Goal: Information Seeking & Learning: Find specific fact

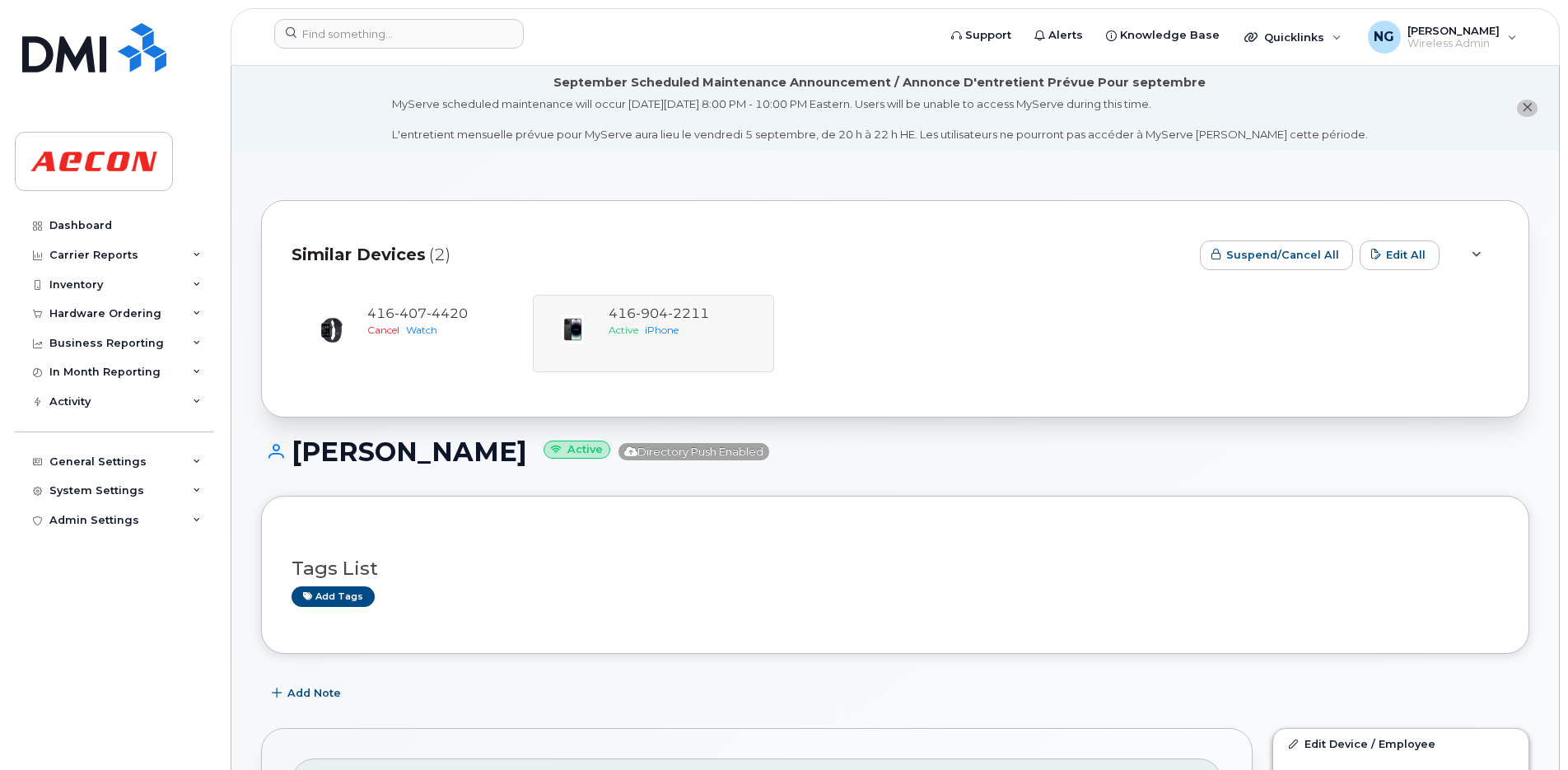
scroll to position [514, 0]
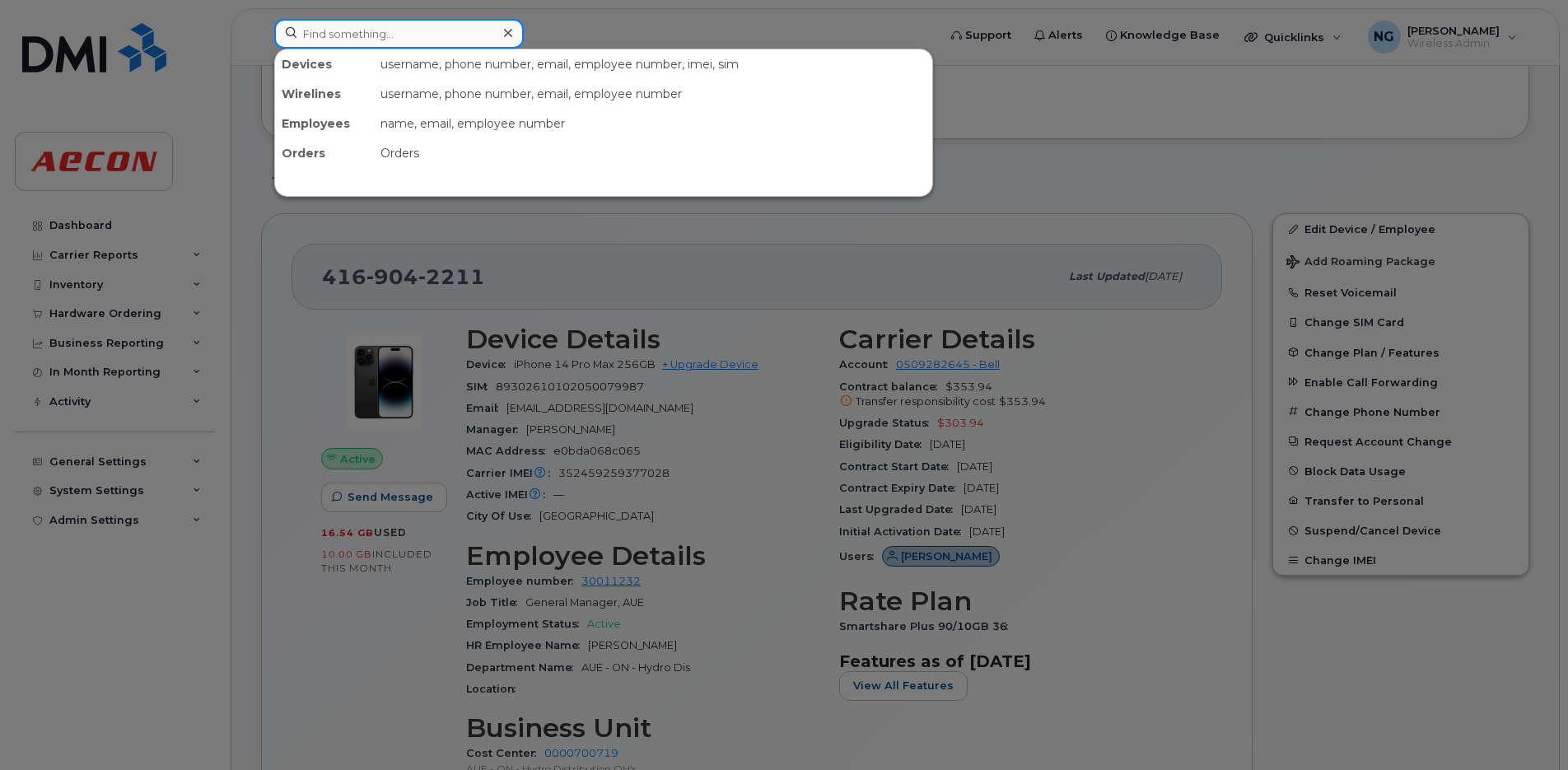
click at [368, 40] on input at bounding box center [399, 33] width 250 height 30
click at [443, 55] on div "username, phone number, email, employee number, imei, sim" at bounding box center [653, 64] width 559 height 30
click at [441, 35] on input at bounding box center [399, 33] width 250 height 30
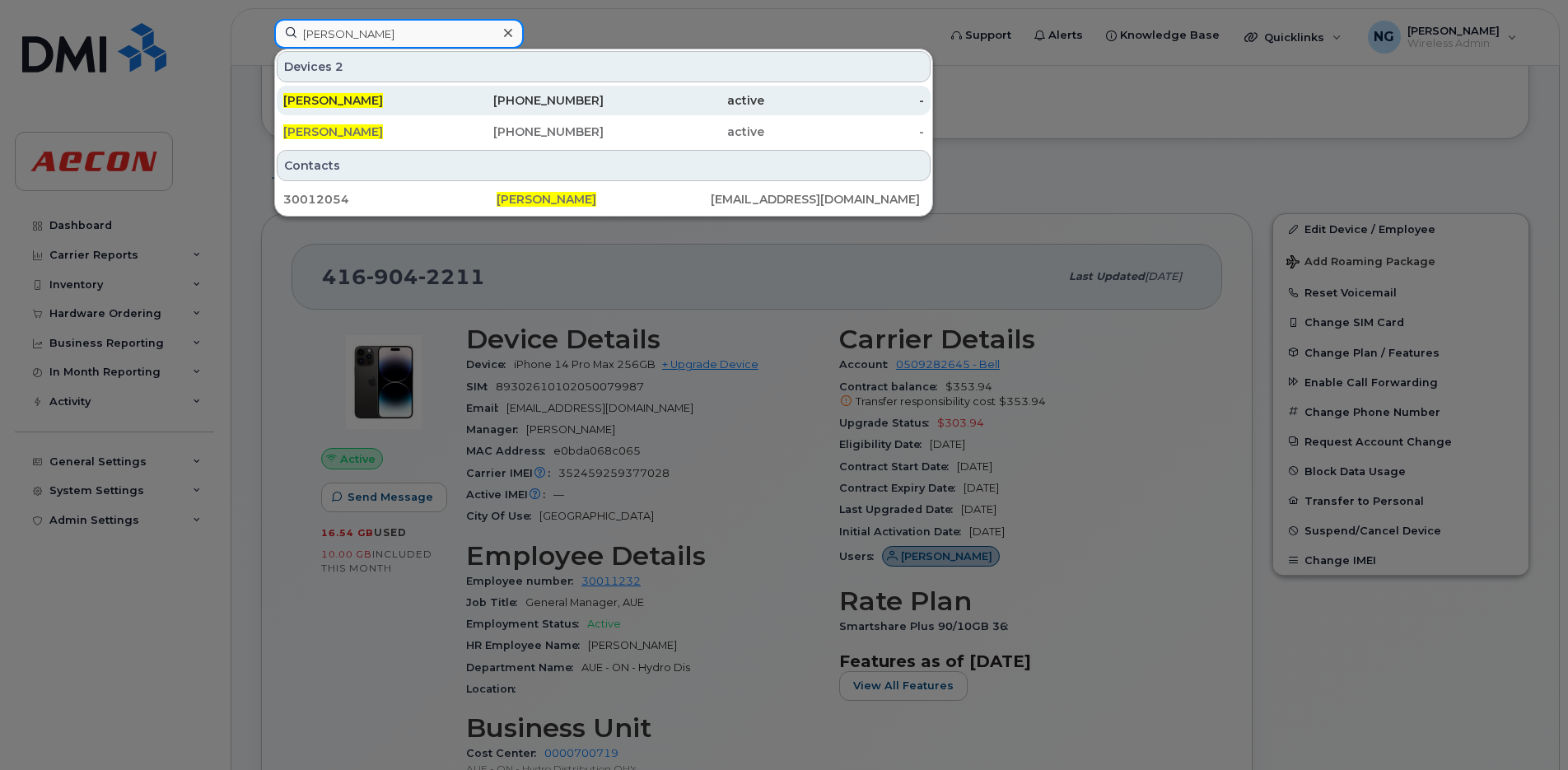
type input "martina doyle"
click at [565, 106] on div "416-550-5478" at bounding box center [524, 100] width 160 height 16
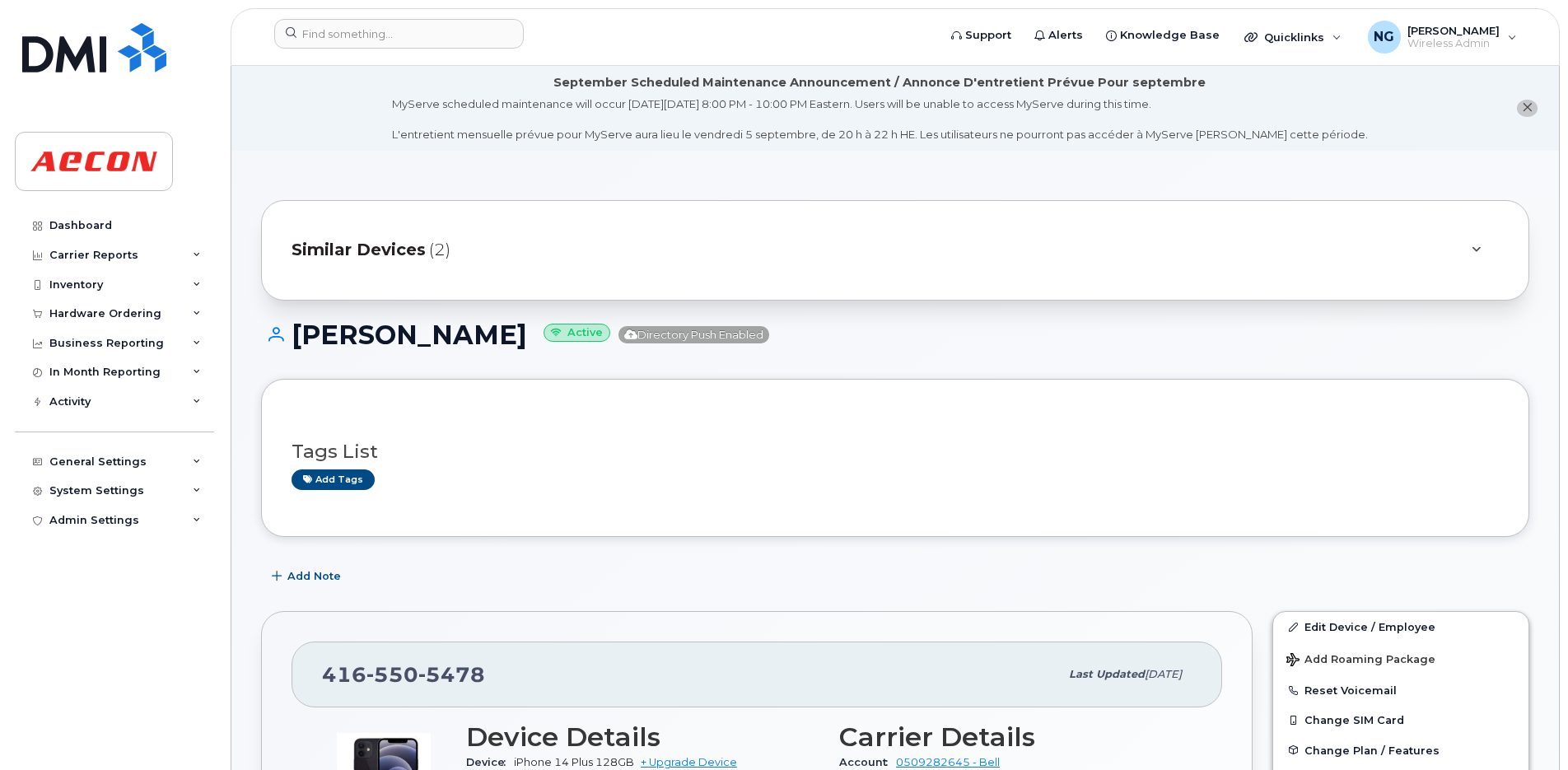
click at [386, 252] on span "Similar Devices" at bounding box center [358, 250] width 134 height 24
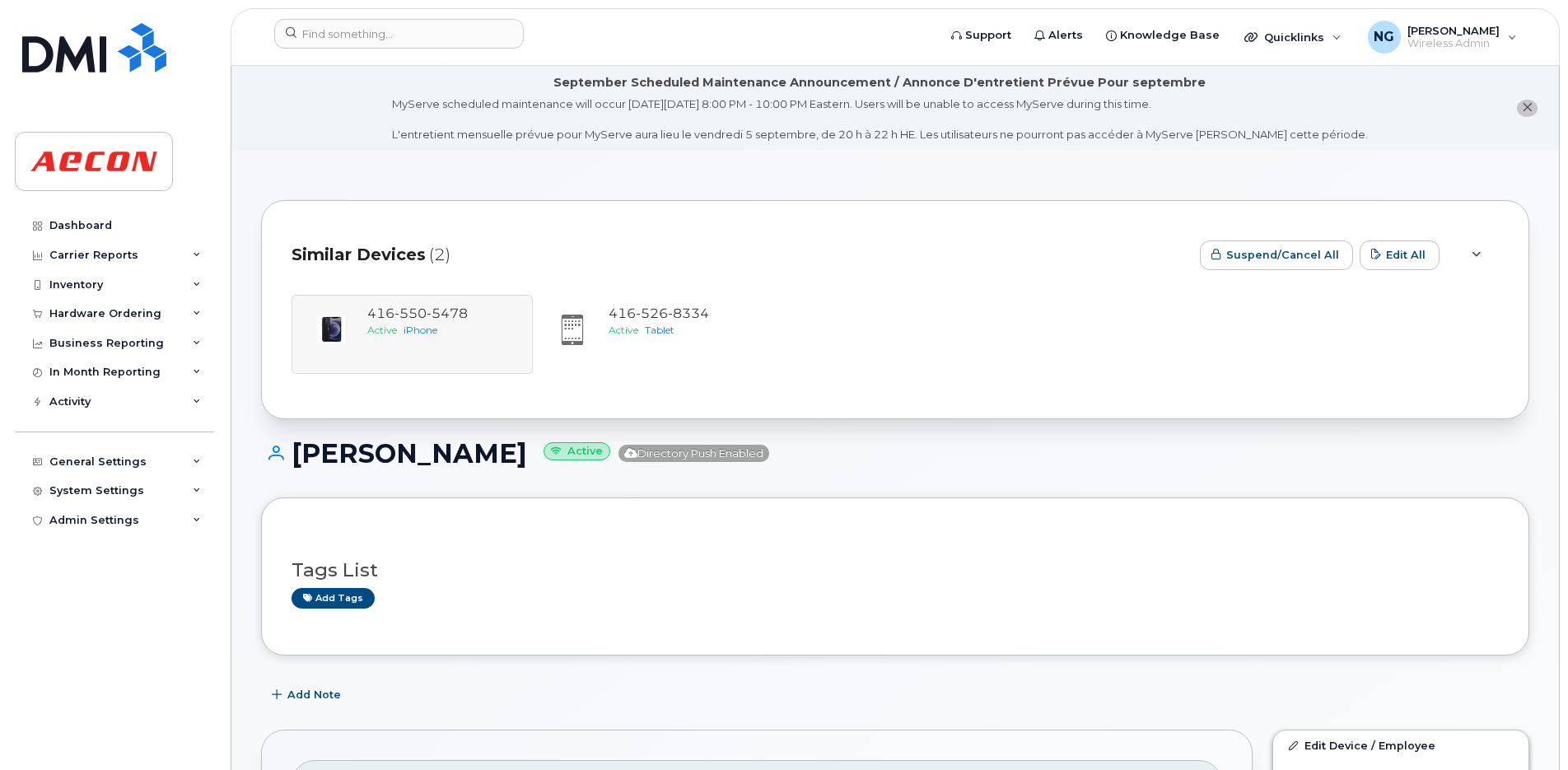
click at [398, 316] on div "[PHONE_NUMBER] Active iPhone [PHONE_NUMBER] Active Tablet" at bounding box center [896, 334] width 1208 height 79
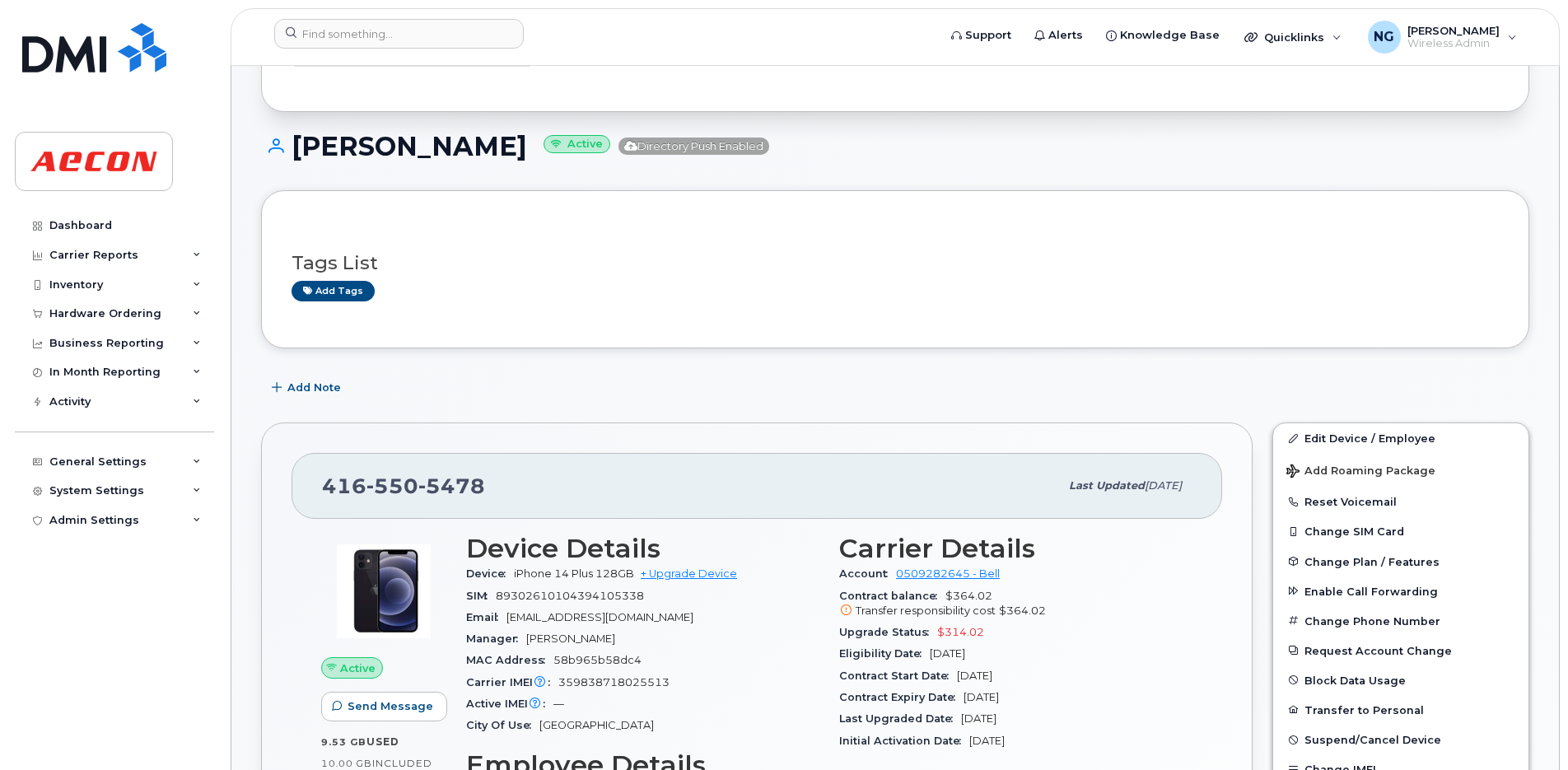
scroll to position [514, 0]
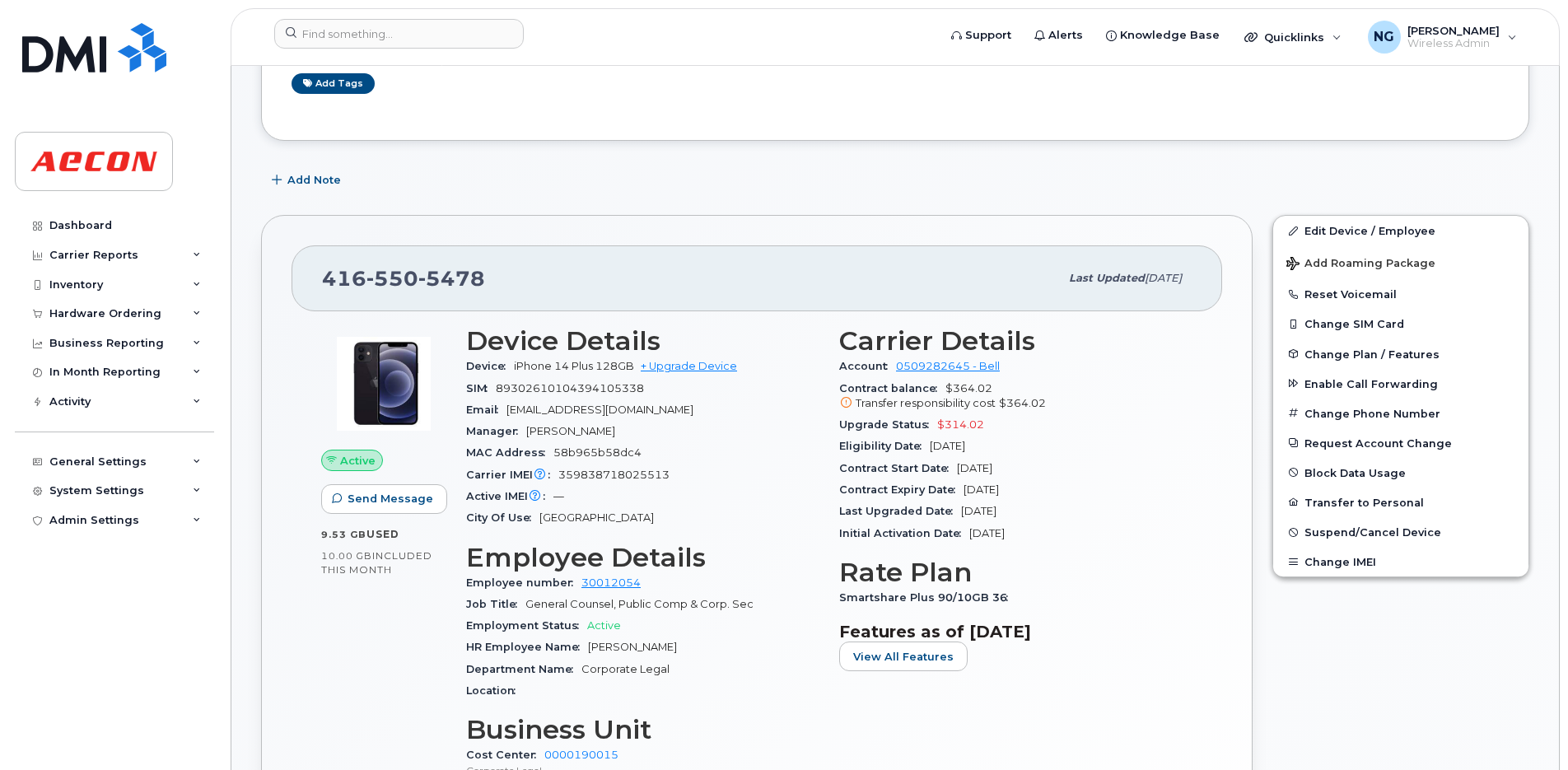
click at [1105, 649] on section "Features as of [DATE] View All Features" at bounding box center [1016, 646] width 353 height 49
click at [829, 353] on div "Carrier Details Account 0509282645 - Bell Contract balance $364.02 Transfer res…" at bounding box center [1015, 617] width 373 height 601
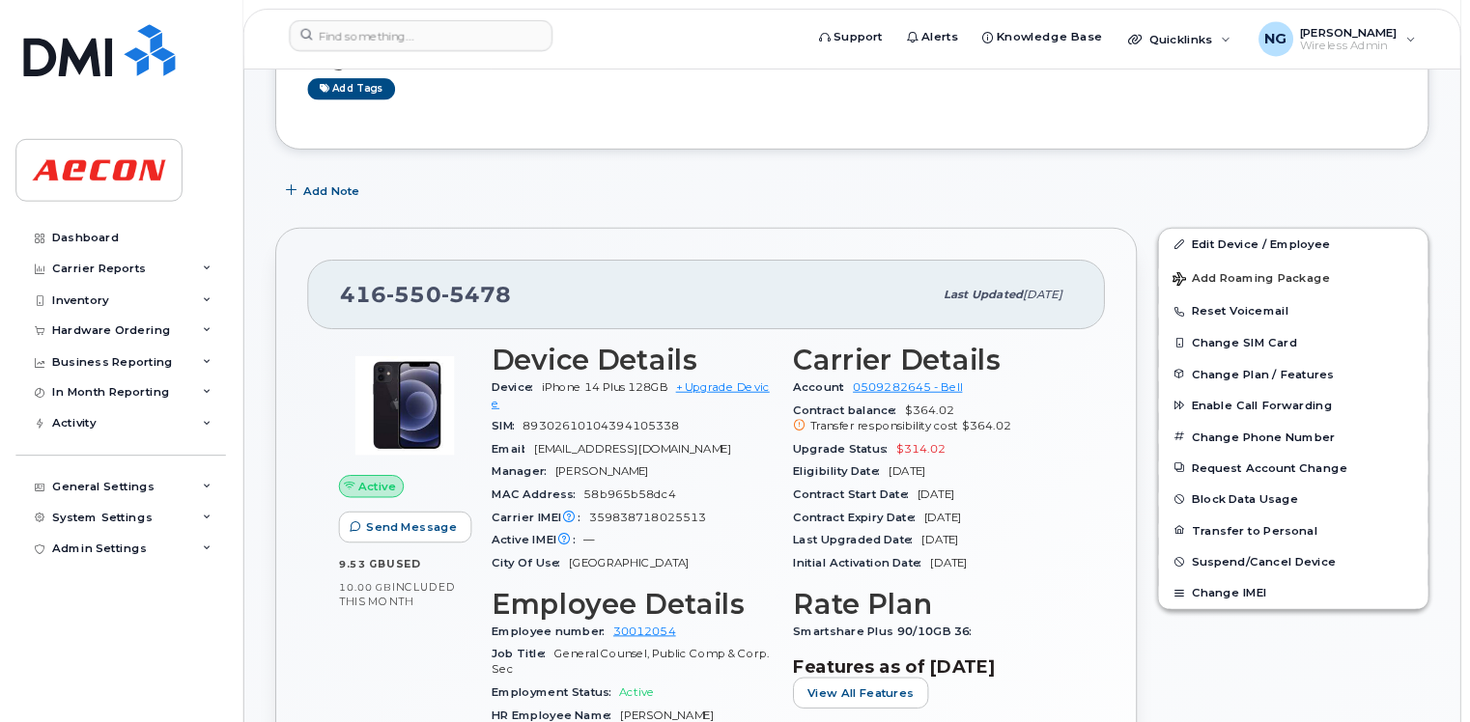
scroll to position [603, 0]
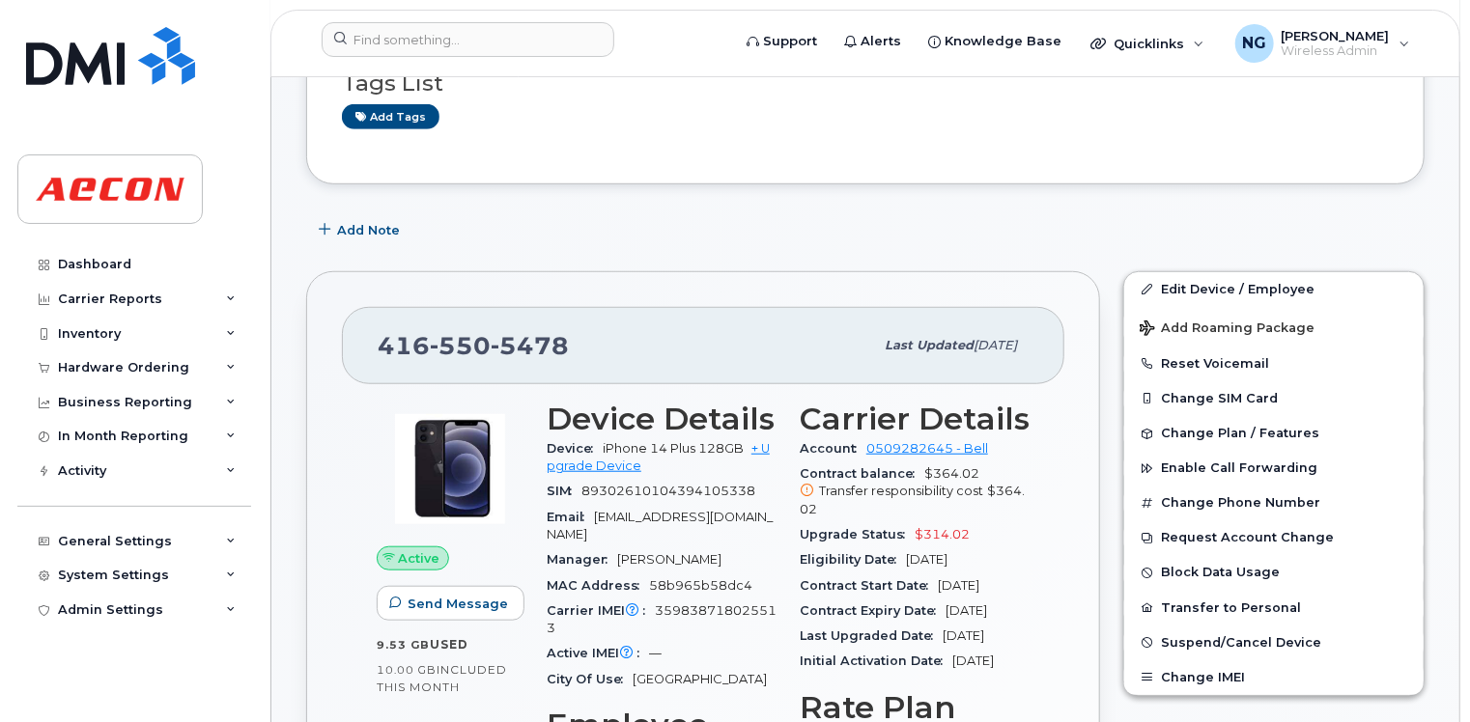
click at [909, 213] on div "Add Note" at bounding box center [865, 230] width 1118 height 35
click at [917, 307] on div "[PHONE_NUMBER] Last updated [DATE]" at bounding box center [703, 345] width 722 height 77
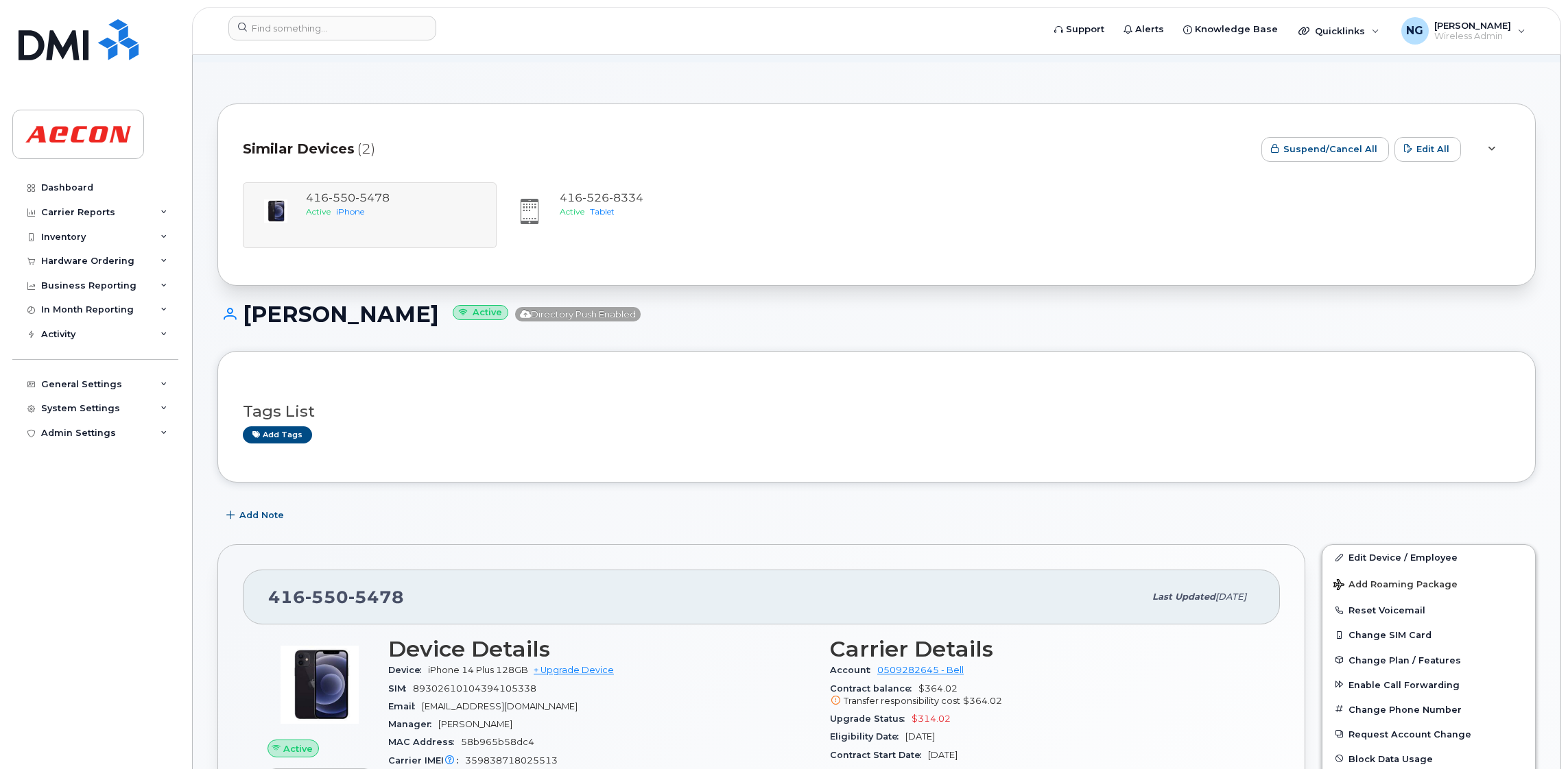
scroll to position [269, 0]
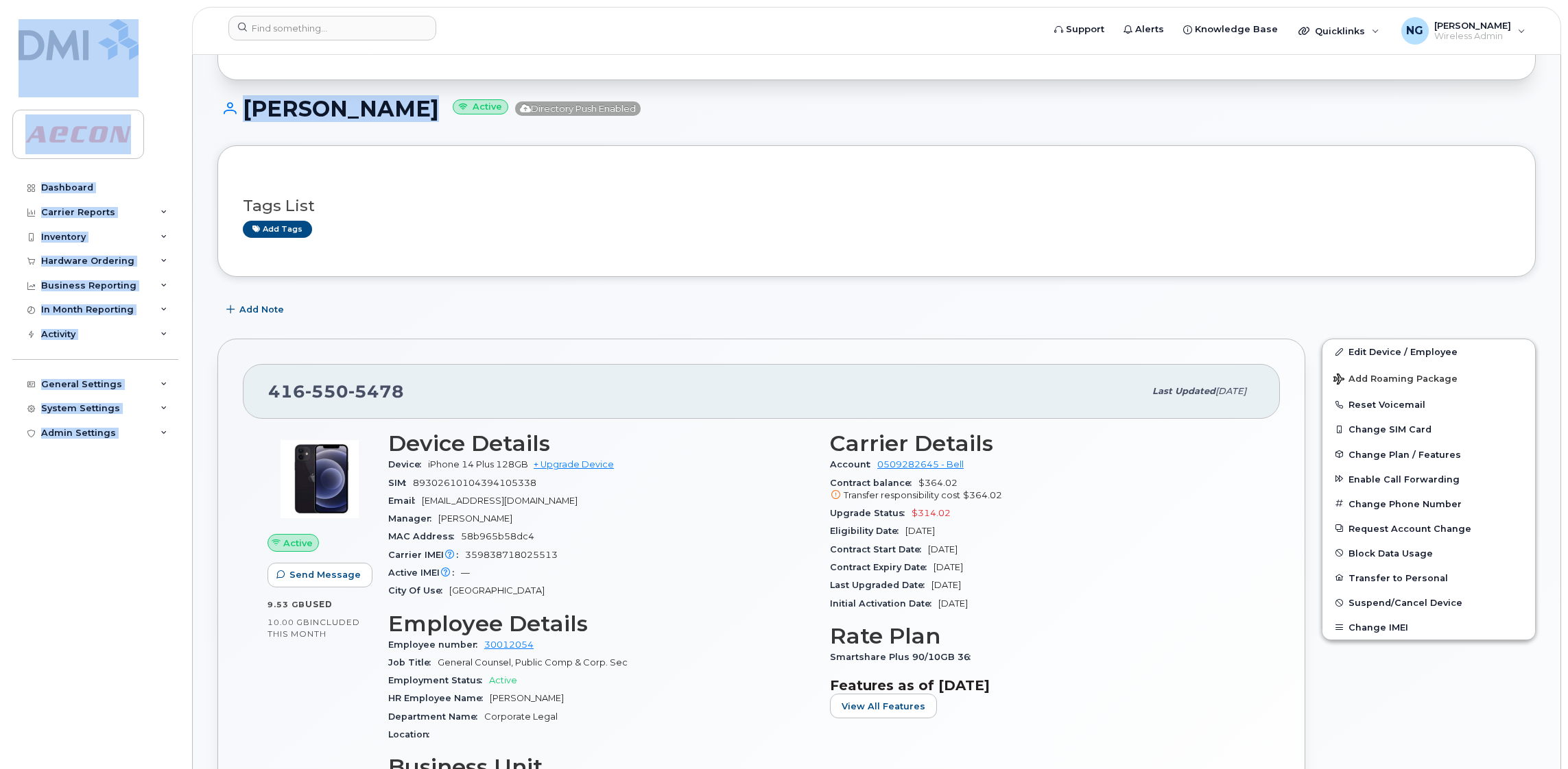
drag, startPoint x: 396, startPoint y: 110, endPoint x: 131, endPoint y: 73, distance: 267.6
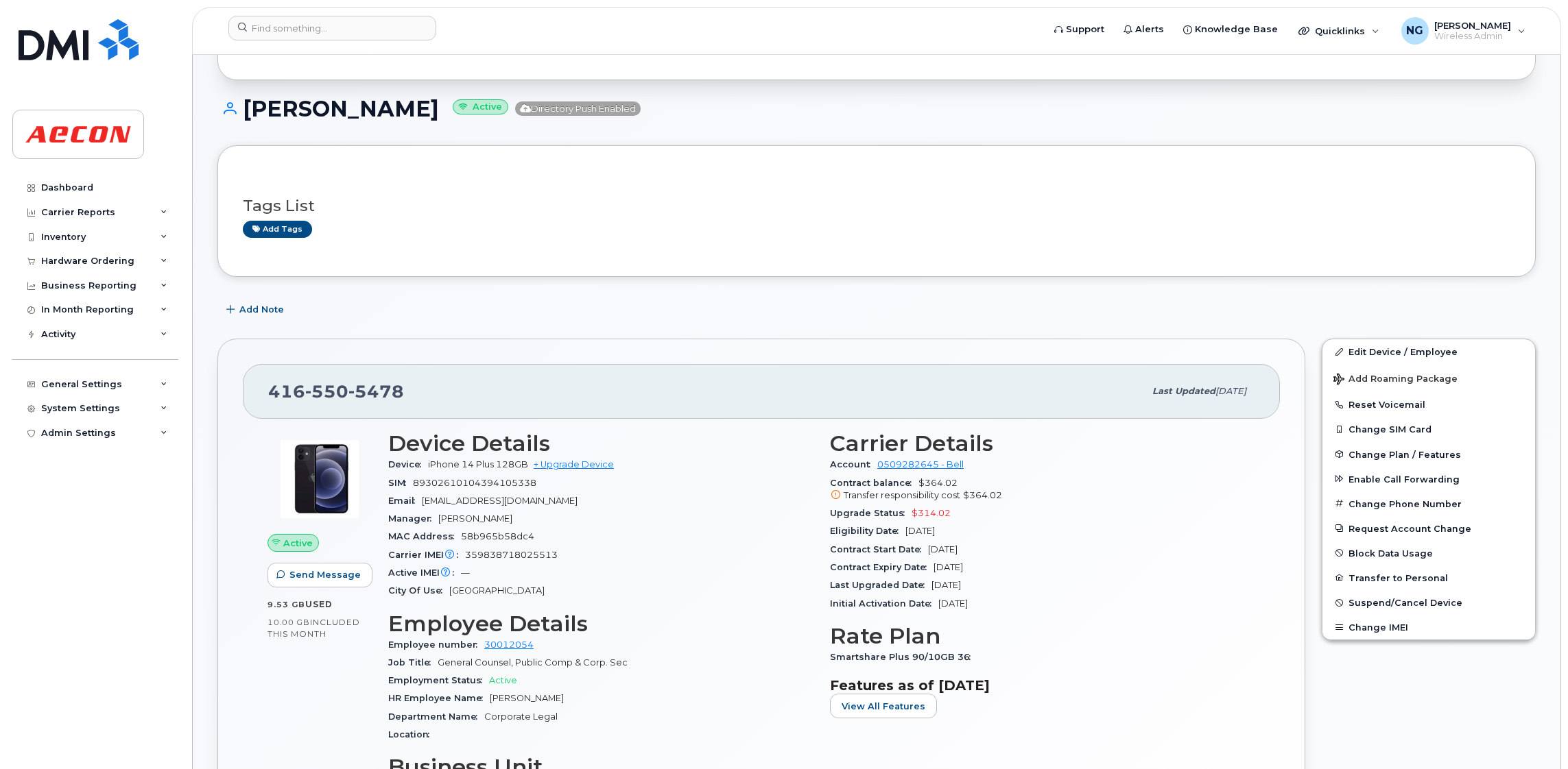
drag, startPoint x: 131, startPoint y: 73, endPoint x: 286, endPoint y: 136, distance: 167.3
click at [298, 153] on div "Tags List Add tags" at bounding box center [877, 211] width 1319 height 131
drag, startPoint x: 242, startPoint y: 104, endPoint x: 399, endPoint y: 111, distance: 157.2
click at [399, 111] on h1 "[PERSON_NAME] Active Directory Push Enabled" at bounding box center [877, 109] width 1319 height 24
drag, startPoint x: 399, startPoint y: 111, endPoint x: 371, endPoint y: 109, distance: 28.1
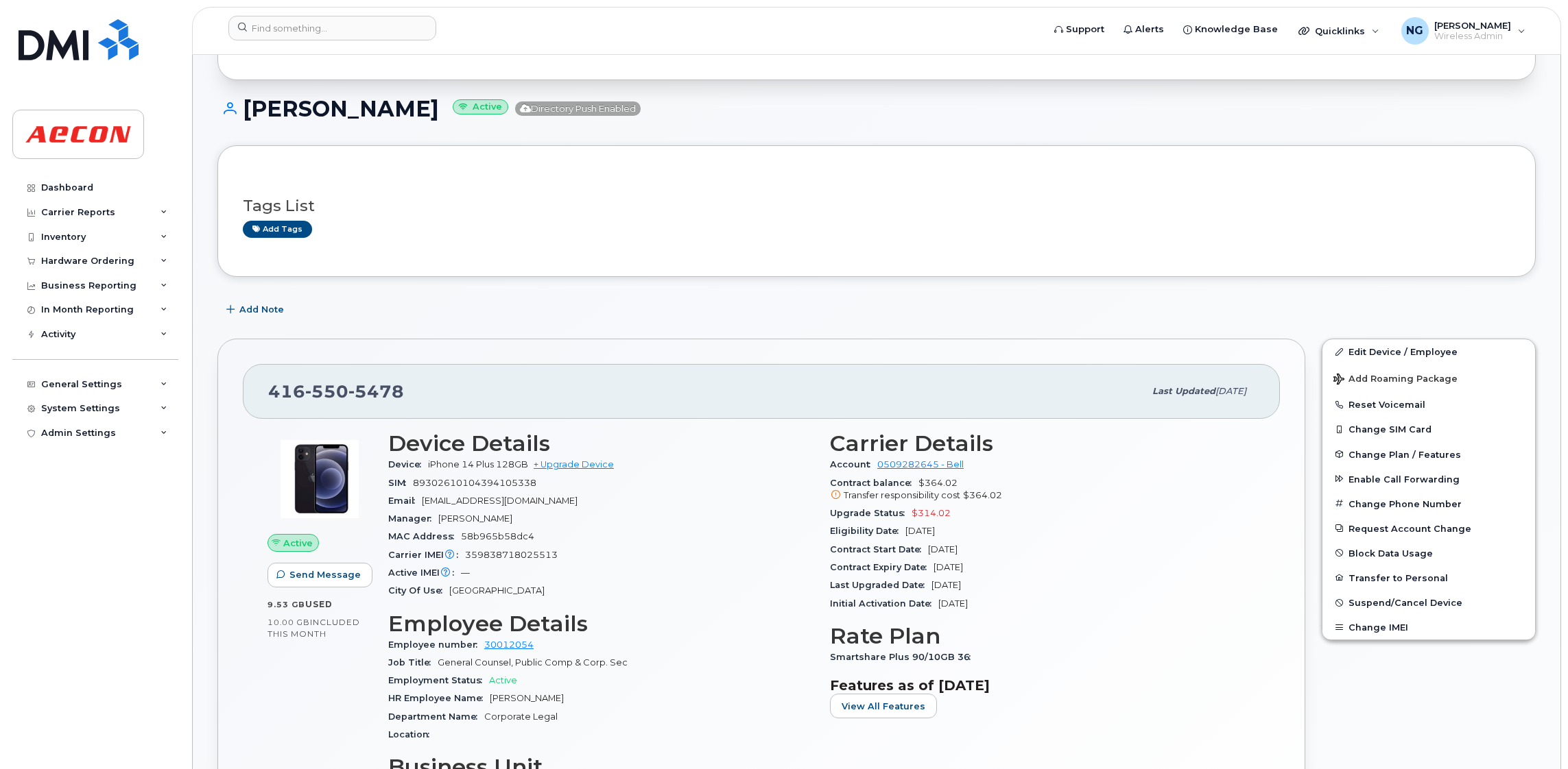
copy h1 "[PERSON_NAME]"
drag, startPoint x: 793, startPoint y: 432, endPoint x: 1044, endPoint y: 557, distance: 280.4
click at [1044, 557] on div "Device Details Device iPhone 14 Plus 128GB + Upgrade Device SIM [TECHNICAL_ID] …" at bounding box center [822, 673] width 884 height 501
drag, startPoint x: 1044, startPoint y: 555, endPoint x: 1031, endPoint y: 548, distance: 14.8
click at [1056, 561] on div "Contract Expiry Date [DATE]" at bounding box center [1042, 567] width 426 height 18
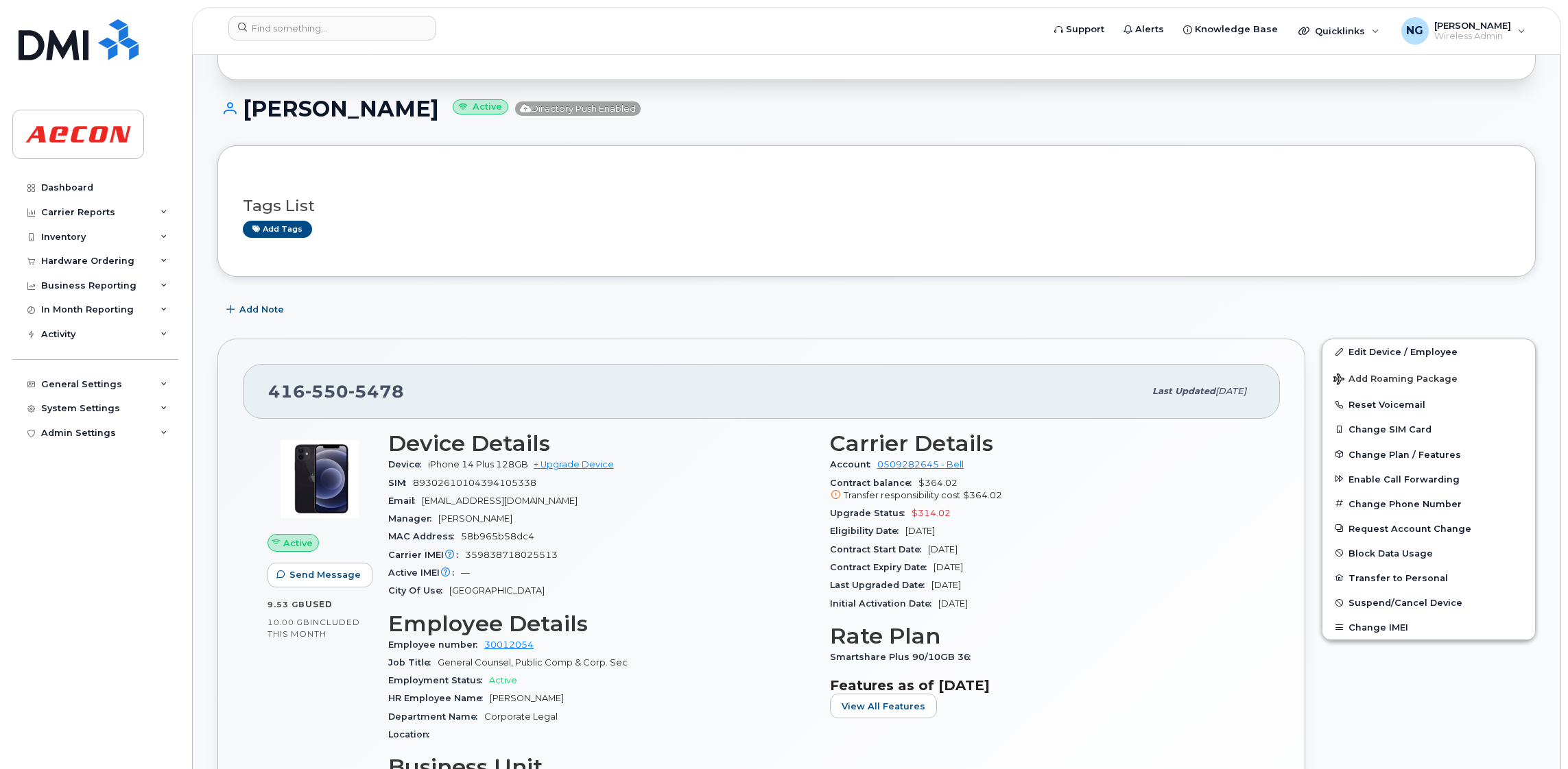
drag, startPoint x: 828, startPoint y: 445, endPoint x: 1051, endPoint y: 601, distance: 272.1
click at [1047, 602] on div "Carrier Details Account 0509282645 - Bell Contract balance $364.02 Transfer res…" at bounding box center [1043, 673] width 442 height 501
drag, startPoint x: 1051, startPoint y: 601, endPoint x: 909, endPoint y: 548, distance: 151.6
copy section "Carrier Details Account 0509282645 - Bell Contract balance $364.02 Transfer res…"
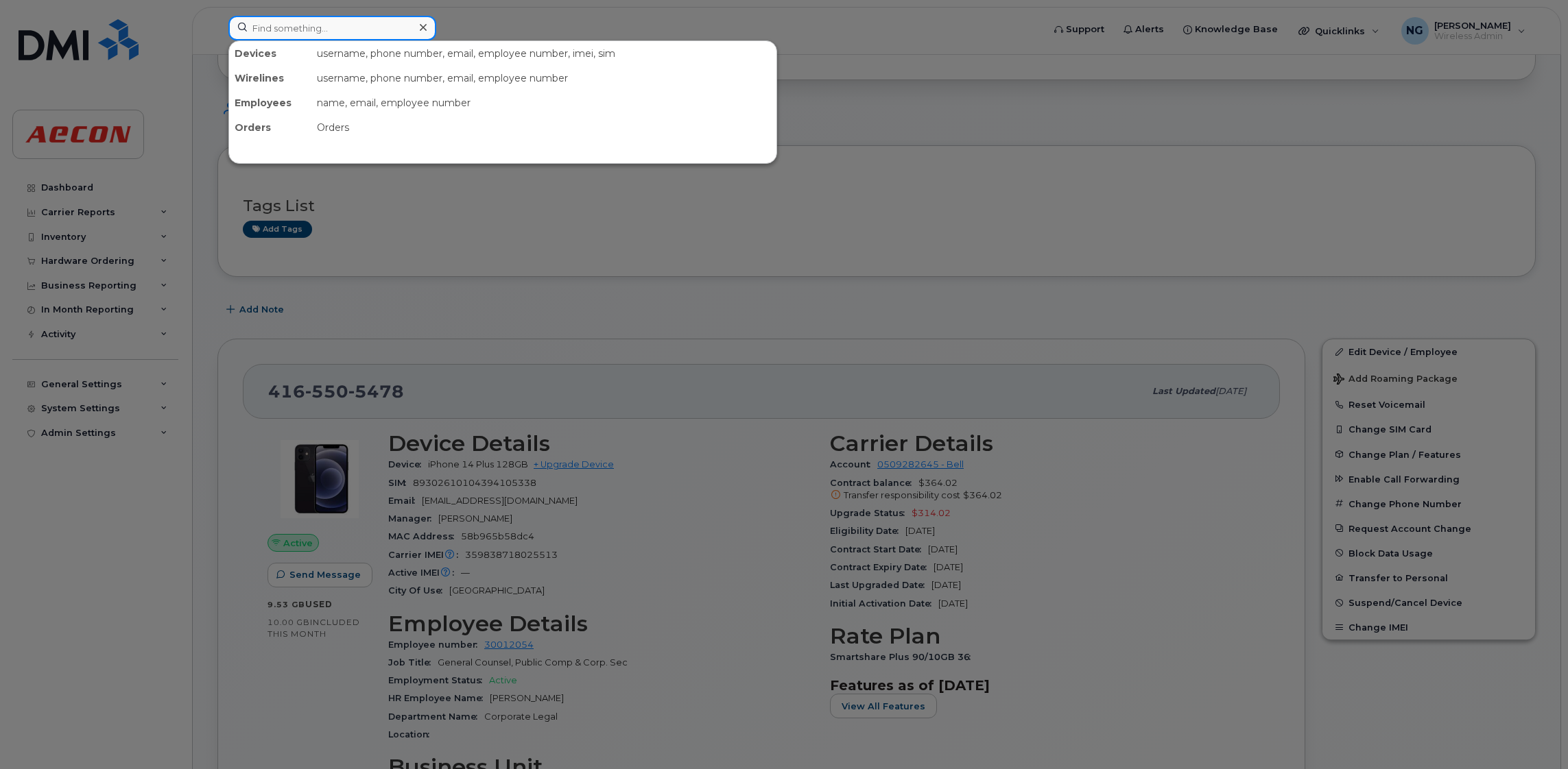
click at [359, 32] on input at bounding box center [332, 28] width 208 height 25
click at [360, 32] on input at bounding box center [332, 28] width 208 height 25
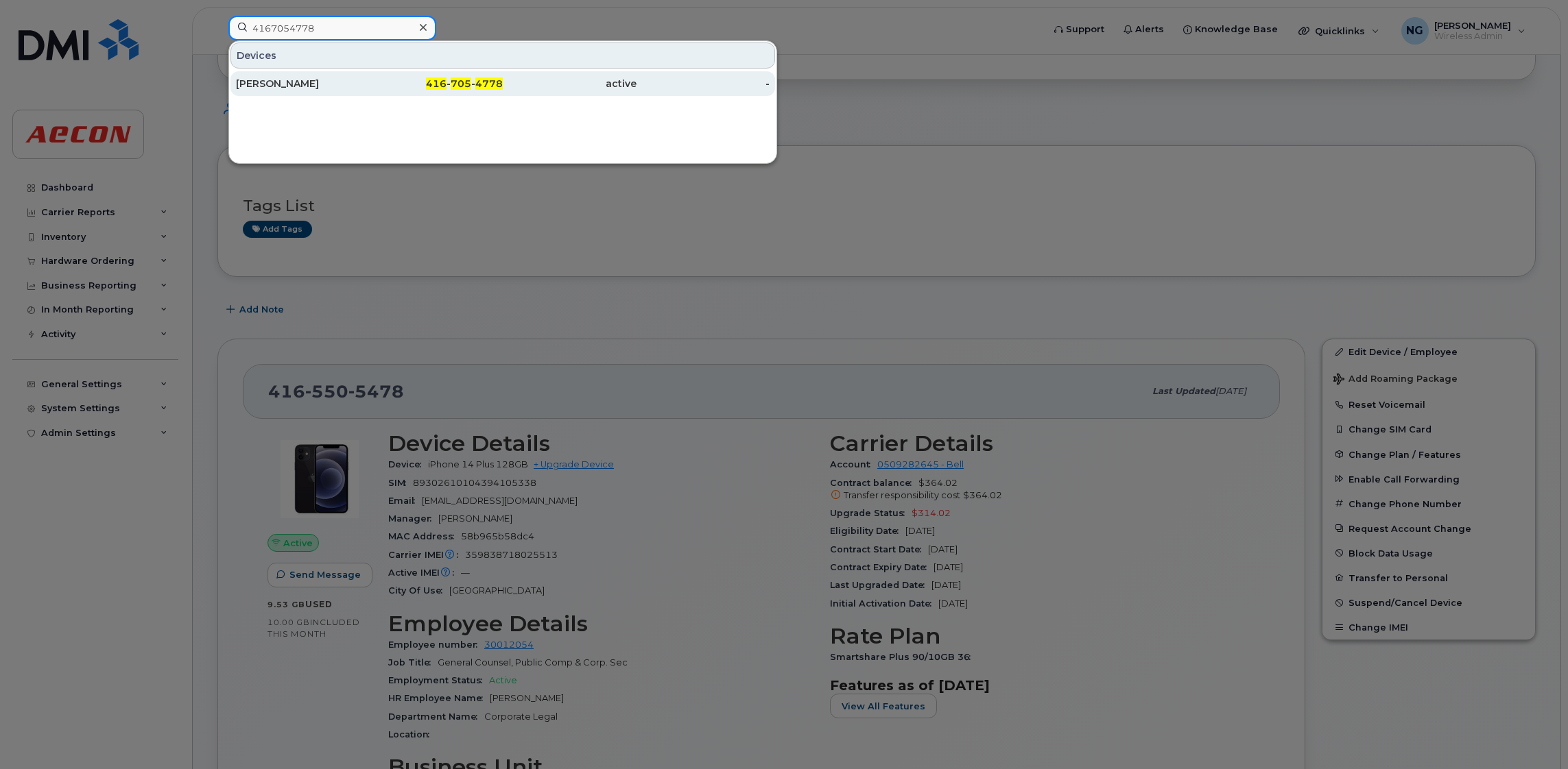
type input "4167054778"
click at [478, 80] on span "4778" at bounding box center [489, 83] width 28 height 12
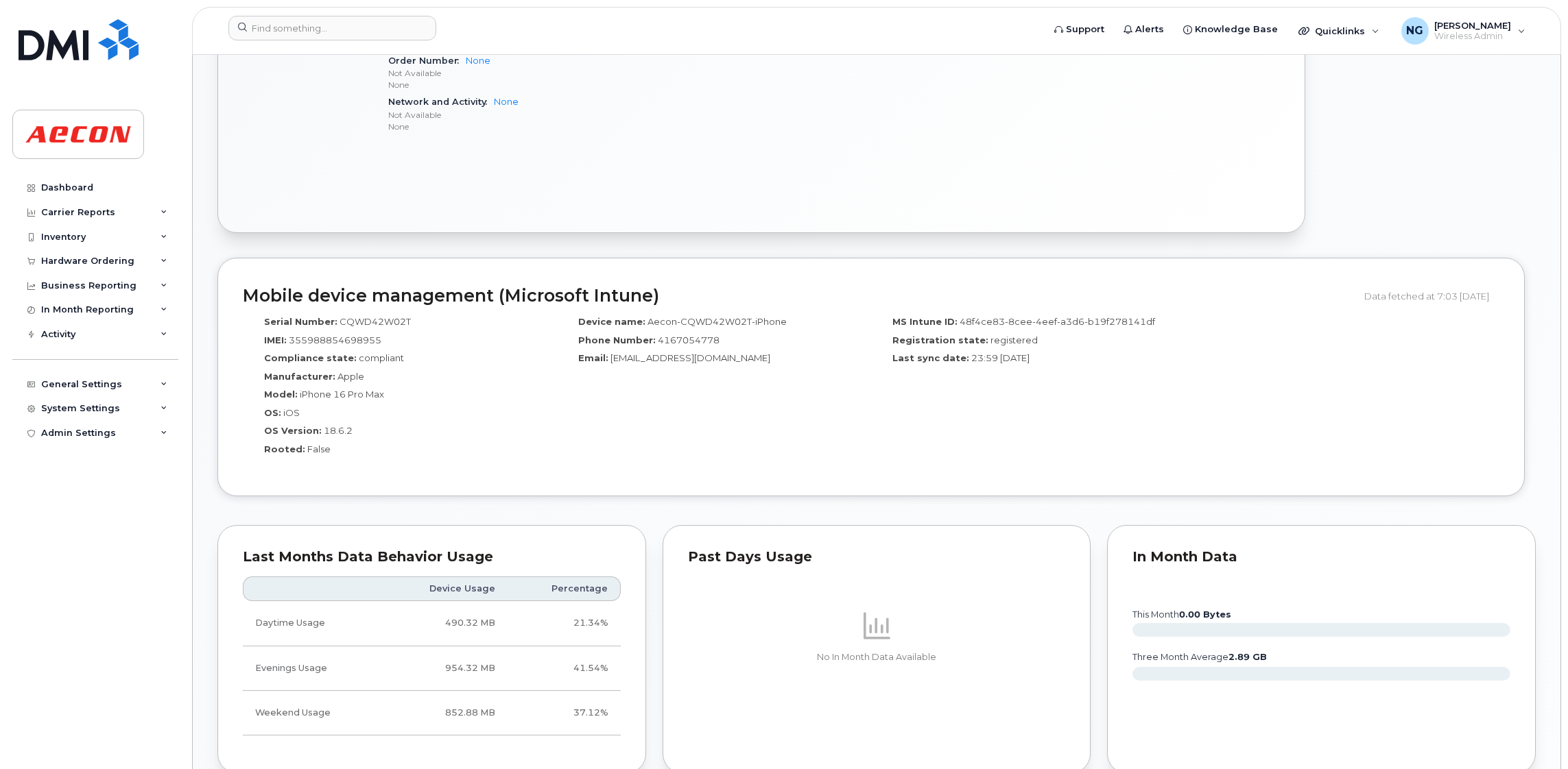
scroll to position [1440, 0]
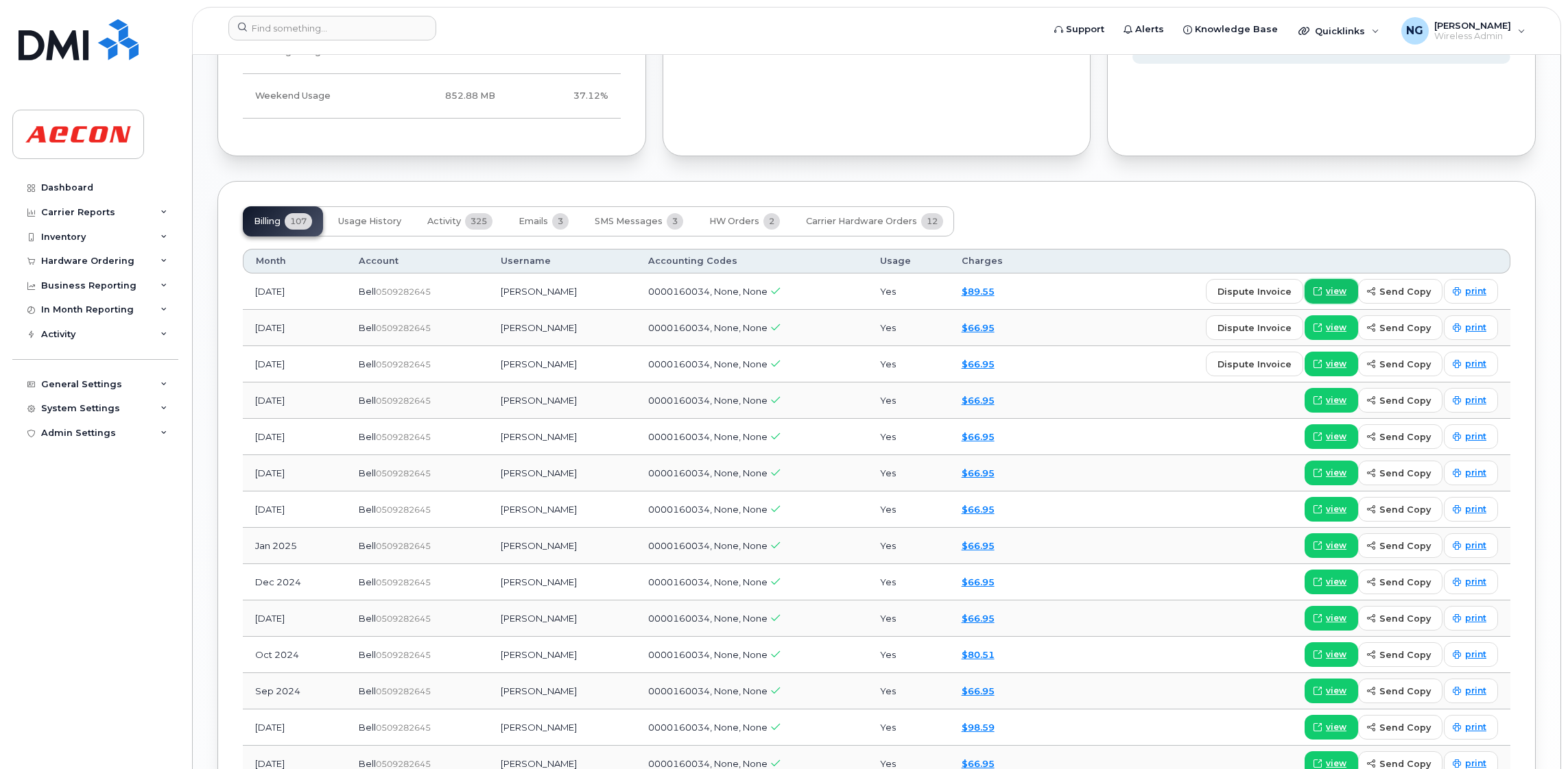
click at [1343, 295] on span "view" at bounding box center [1336, 291] width 21 height 12
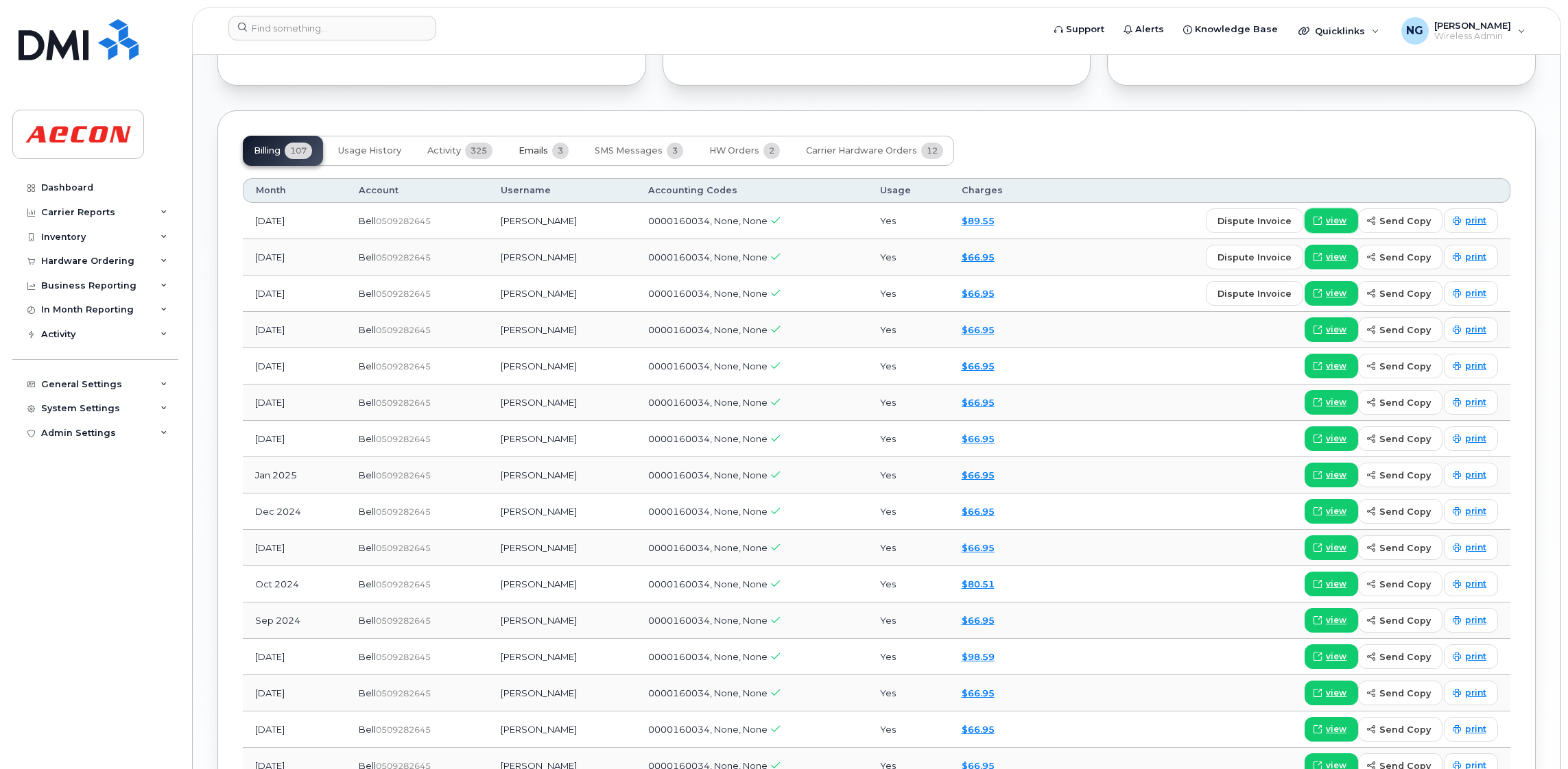
scroll to position [1336, 0]
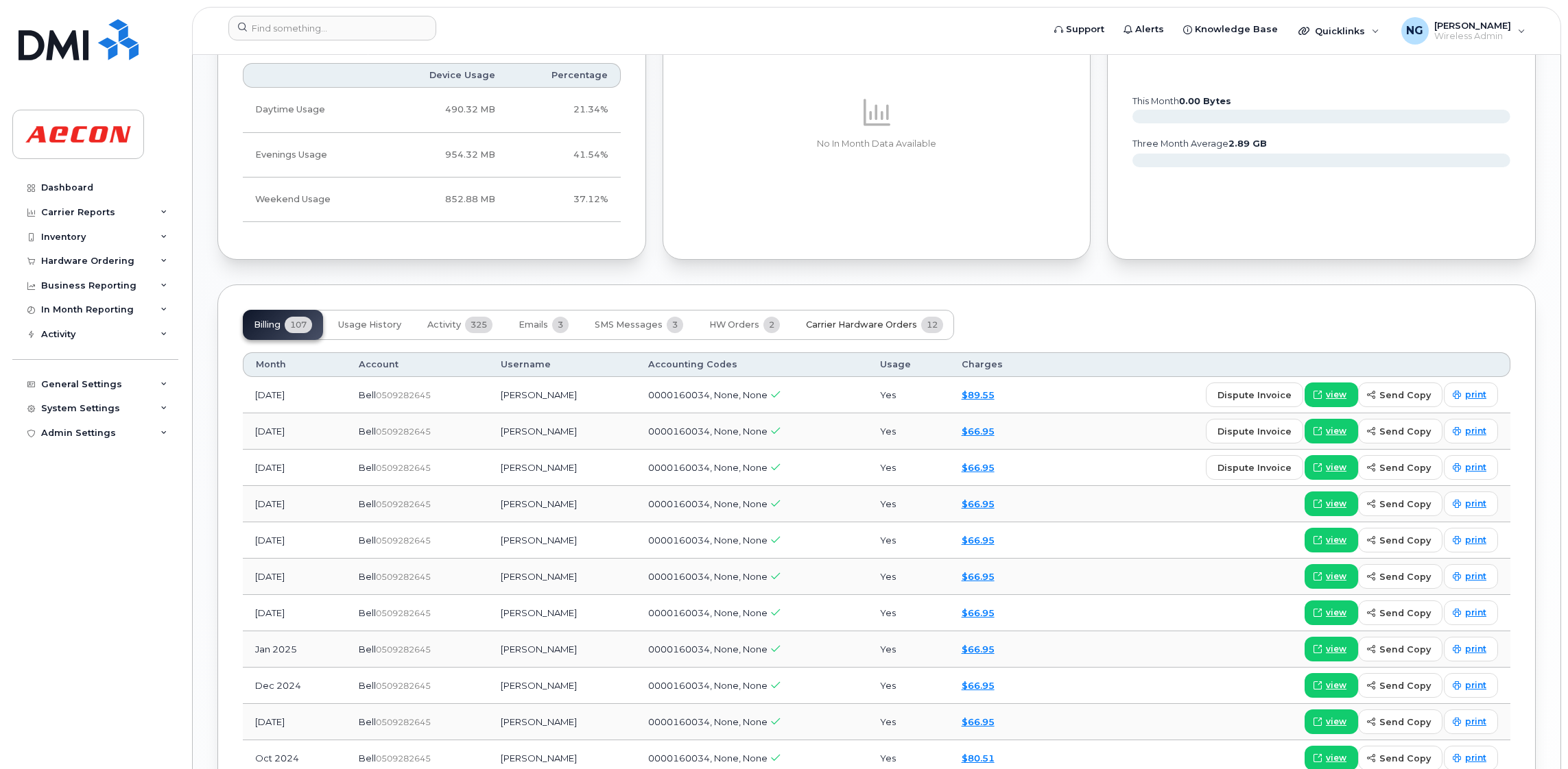
click at [853, 320] on button "Carrier Hardware Orders 12" at bounding box center [875, 324] width 159 height 30
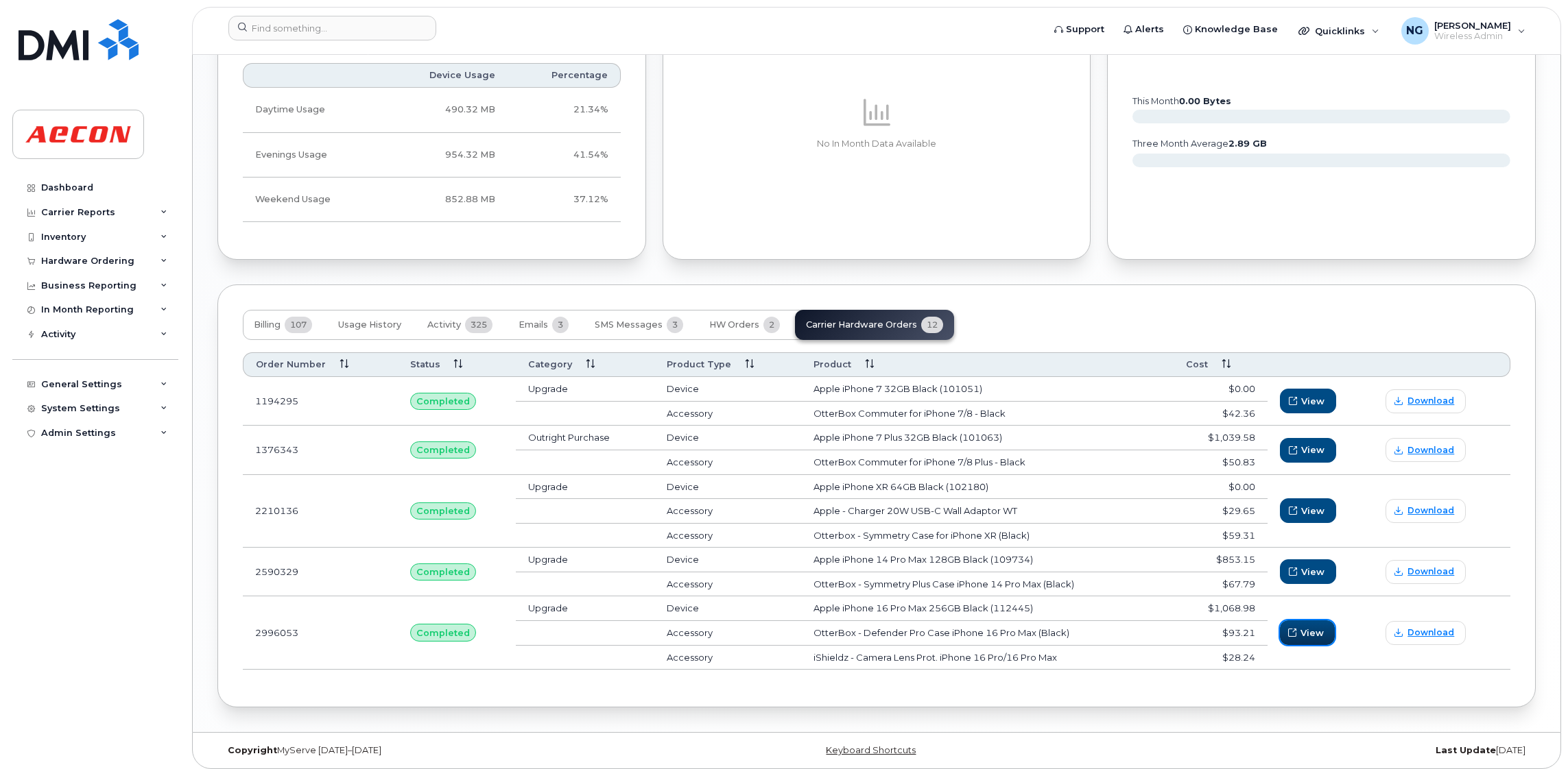
click at [1312, 637] on span "View" at bounding box center [1312, 633] width 23 height 13
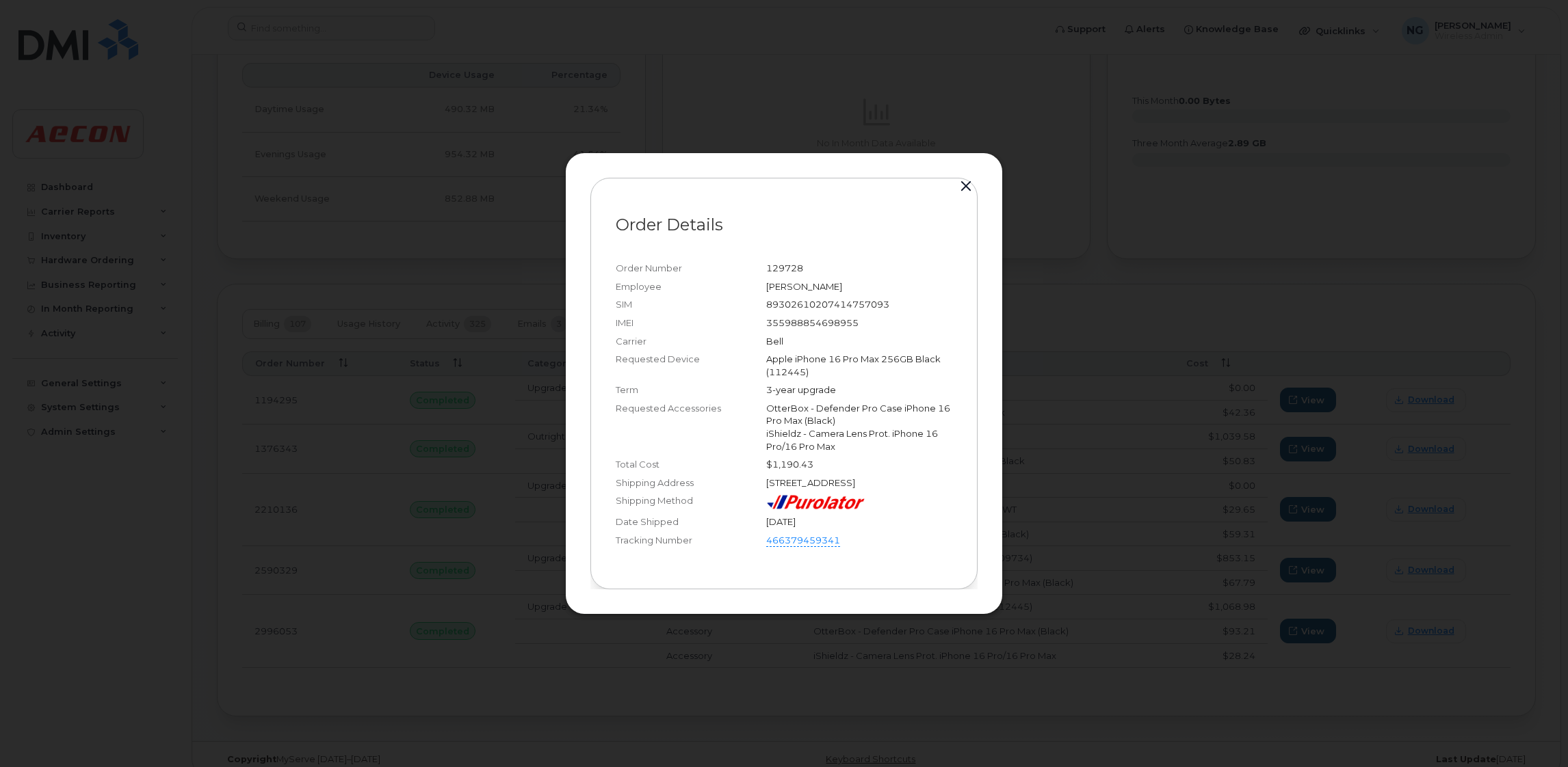
click at [967, 180] on button "button" at bounding box center [966, 186] width 21 height 19
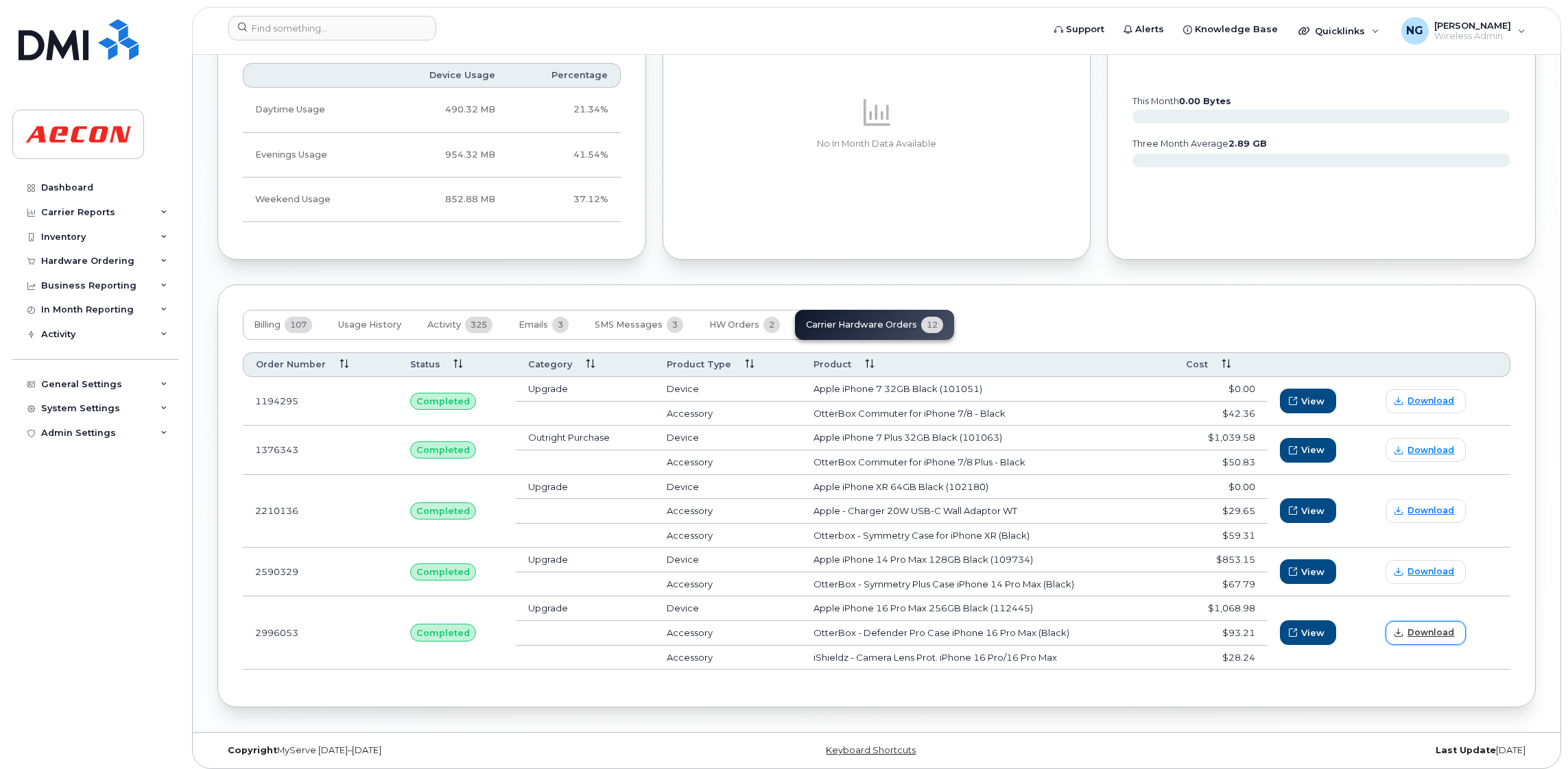
click at [1426, 638] on span "Download" at bounding box center [1431, 633] width 47 height 12
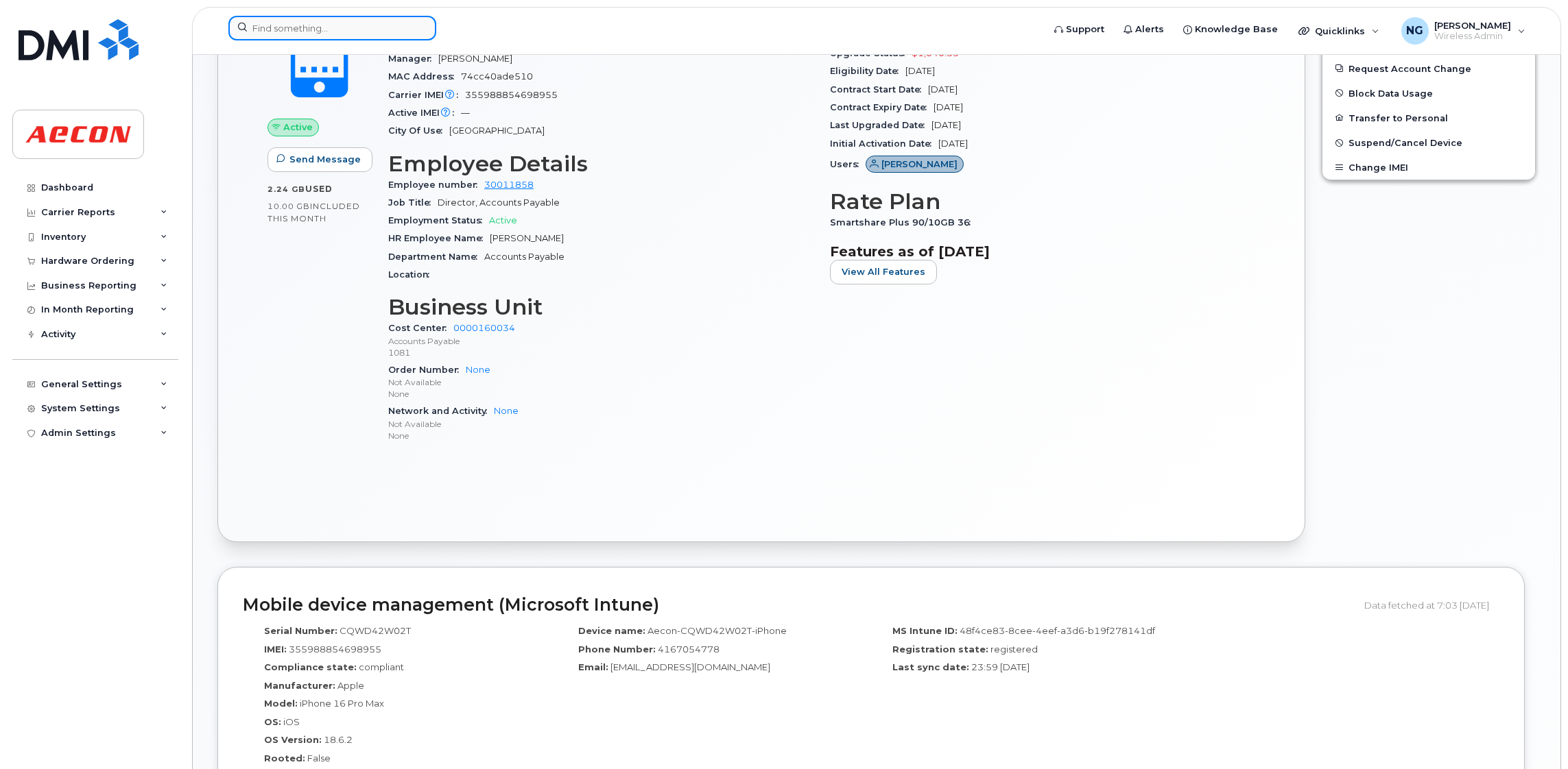
click at [367, 28] on input at bounding box center [332, 28] width 208 height 25
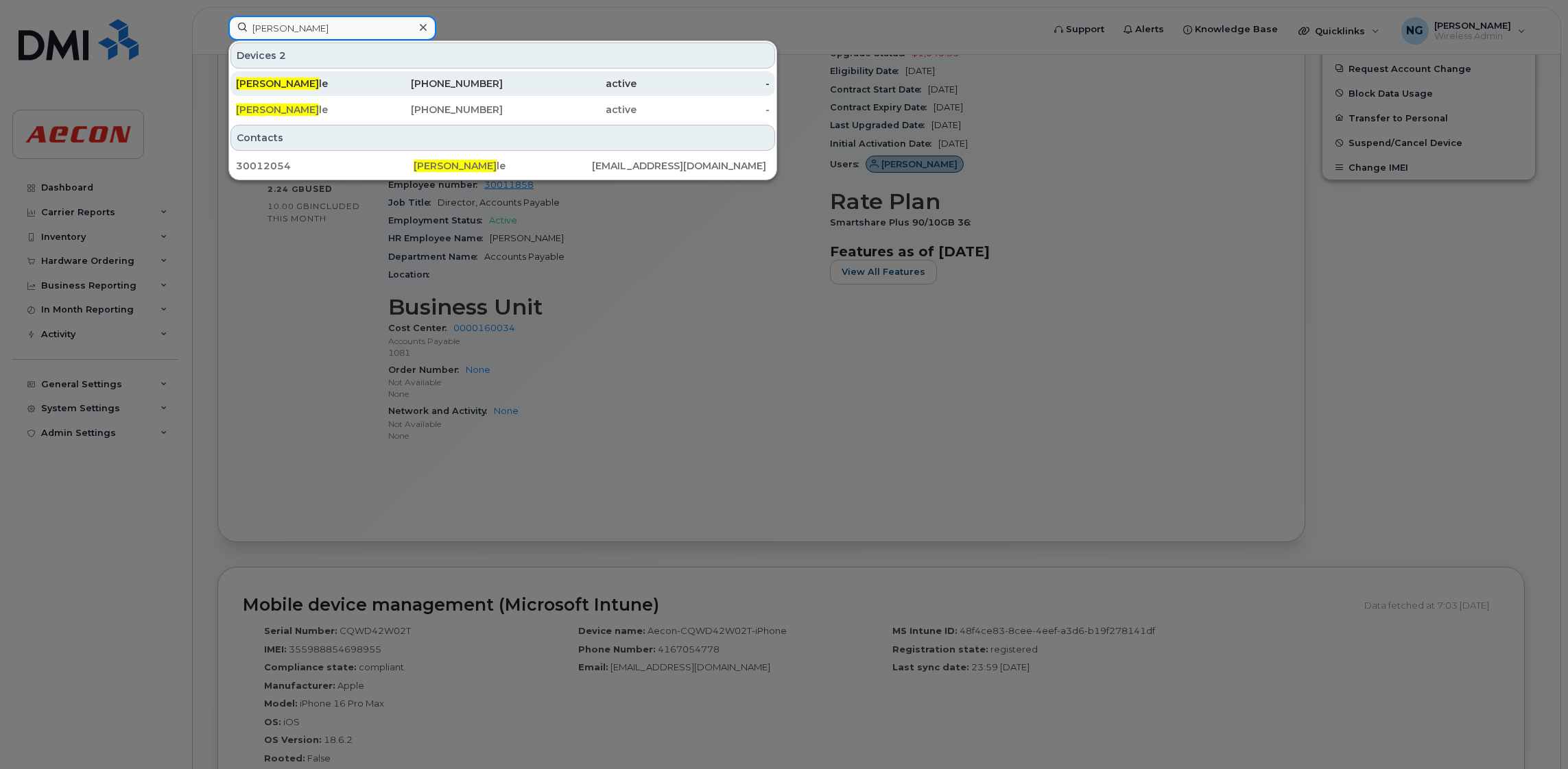
type input "martina doy"
click at [487, 83] on div "416-550-5478" at bounding box center [436, 83] width 134 height 13
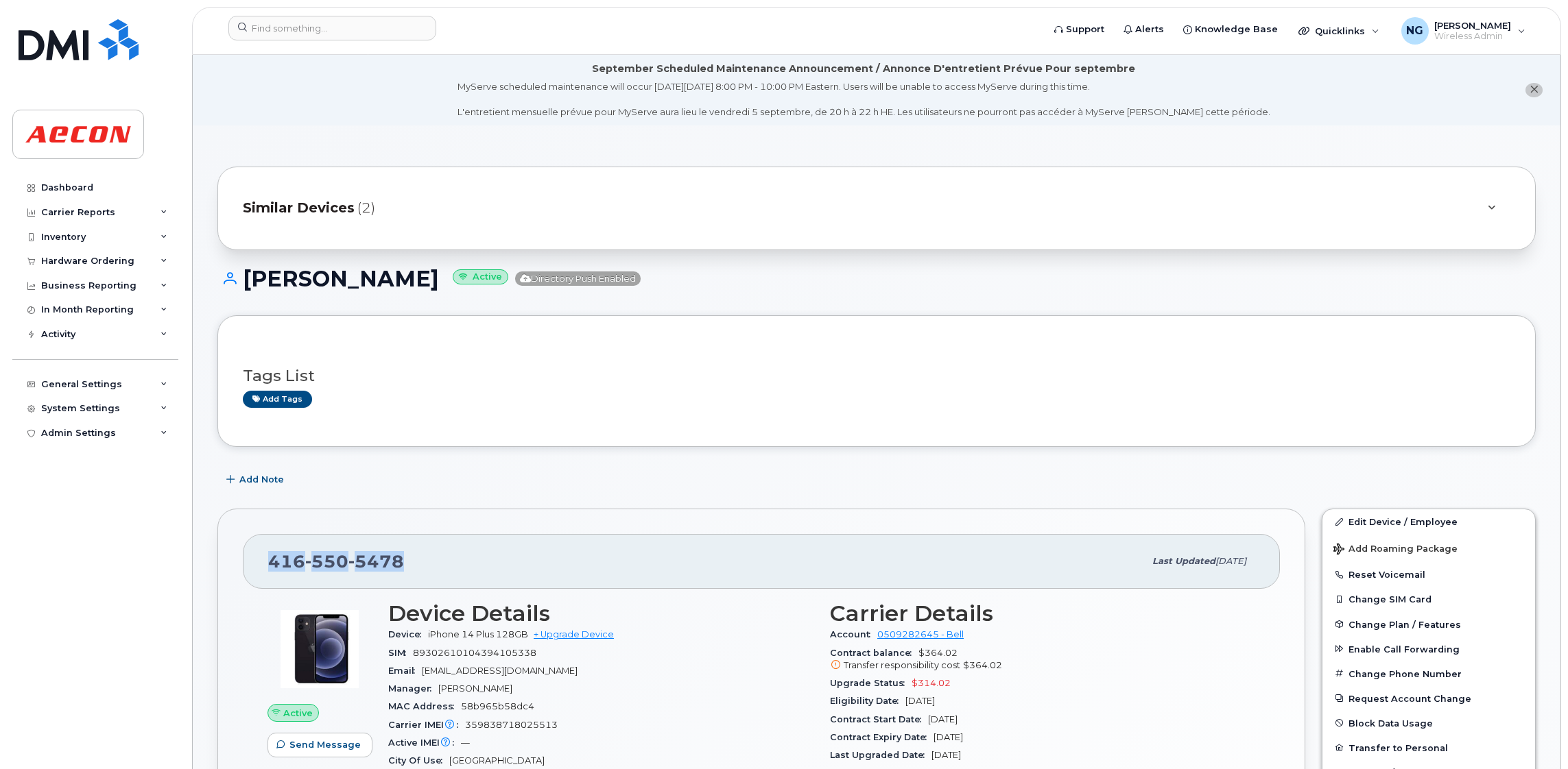
drag, startPoint x: 328, startPoint y: 567, endPoint x: 188, endPoint y: 562, distance: 140.1
drag, startPoint x: 188, startPoint y: 562, endPoint x: 324, endPoint y: 562, distance: 136.0
copy span "416 550 5478"
